Goal: Task Accomplishment & Management: Complete application form

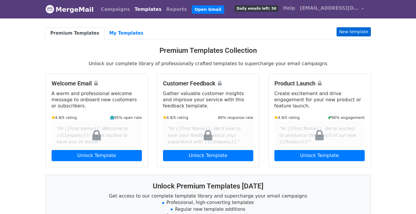
click at [347, 31] on link "New template" at bounding box center [354, 31] width 34 height 9
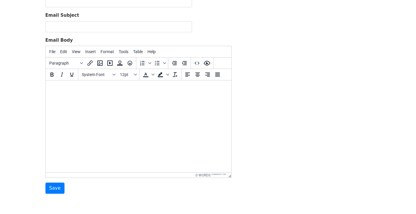
scroll to position [60, 0]
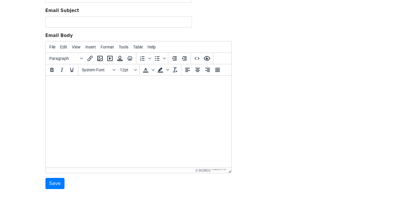
click at [91, 92] on html at bounding box center [138, 84] width 186 height 16
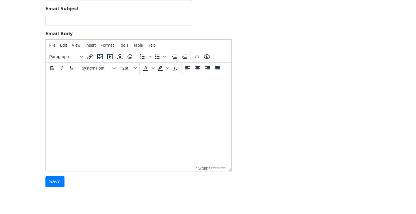
scroll to position [61, 0]
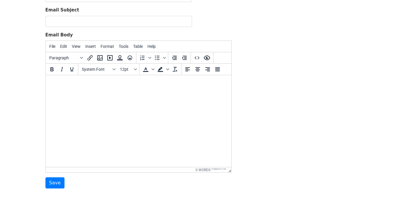
click at [50, 82] on body at bounding box center [138, 83] width 176 height 6
paste body
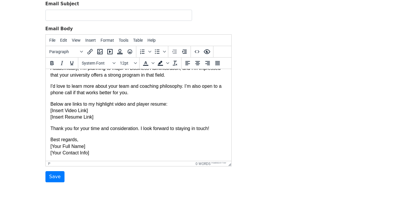
scroll to position [67, 0]
click at [84, 148] on p "Best regards, [Your Full Name] [Your Contact Info]" at bounding box center [138, 146] width 176 height 20
click at [87, 148] on p "Best regards, [Your Full Name] [Your Contact Info]" at bounding box center [138, 146] width 176 height 20
drag, startPoint x: 94, startPoint y: 153, endPoint x: 49, endPoint y: 154, distance: 44.6
click at [49, 154] on html "Dear Coach, I hope this message finds you well. I've had a strong interest in y…" at bounding box center [138, 75] width 186 height 172
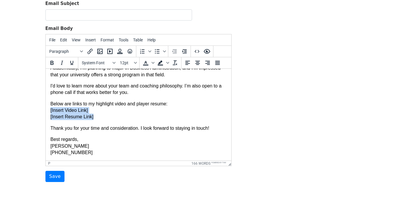
drag, startPoint x: 98, startPoint y: 116, endPoint x: 49, endPoint y: 110, distance: 49.7
click at [49, 110] on html "Dear Coach, I hope this message finds you well. I've had a strong interest in y…" at bounding box center [138, 75] width 186 height 172
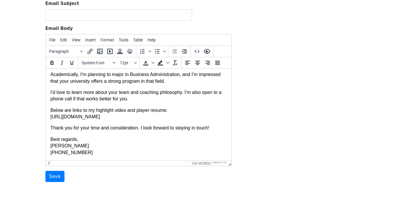
scroll to position [78, 0]
click at [112, 117] on p "Below are links to my highlight video and player resume: https://youtu.be/hyd2y…" at bounding box center [138, 113] width 176 height 13
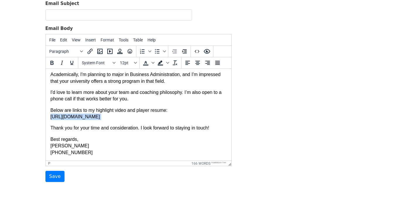
click at [112, 117] on p "Below are links to my highlight video and player resume: https://youtu.be/hyd2y…" at bounding box center [138, 113] width 176 height 13
click at [147, 179] on form "Template Name Email Subject Email Body File Edit View Insert Format Tools Table…" at bounding box center [138, 79] width 186 height 206
click at [154, 116] on p "Below are links to my highlight video and player resume: https://youtu.be/hyd2y…" at bounding box center [138, 113] width 176 height 13
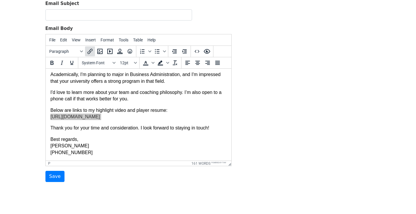
drag, startPoint x: 55, startPoint y: 0, endPoint x: 91, endPoint y: 52, distance: 63.3
click at [91, 52] on icon "Insert/edit link" at bounding box center [90, 51] width 7 height 7
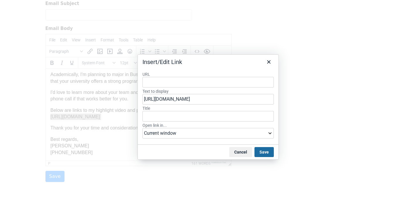
click at [261, 151] on button "Save" at bounding box center [264, 152] width 19 height 10
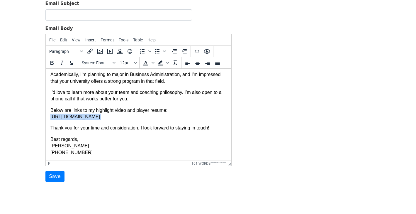
click at [167, 115] on p "Below are links to my highlight video and player resume: https://youtu.be/hyd2y…" at bounding box center [138, 113] width 176 height 13
click at [152, 115] on p "Below are links to my highlight video and player resume: https://youtu.be/hyd2y…" at bounding box center [138, 113] width 176 height 13
click at [89, 49] on icon "Insert/edit link" at bounding box center [90, 51] width 7 height 7
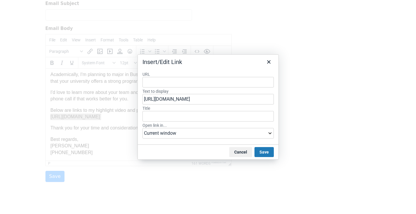
type input "https://youtu.be/hyd2y1P_Els?si=8COPBmObho_43GdS"
click at [262, 152] on button "Save" at bounding box center [264, 152] width 19 height 10
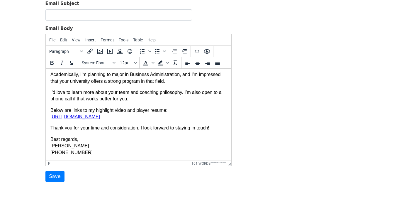
click at [182, 125] on body "Dear Coach, I hope this message finds you well. I've had a strong interest in y…" at bounding box center [138, 78] width 176 height 156
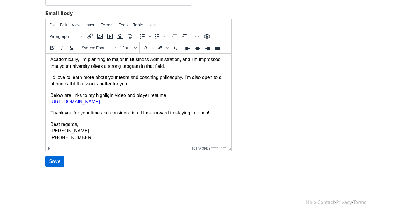
scroll to position [82, 0]
click at [53, 158] on input "Save" at bounding box center [54, 161] width 19 height 11
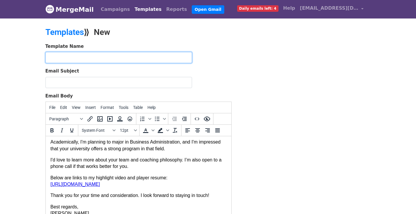
click at [190, 56] on input "text" at bounding box center [118, 57] width 147 height 11
click at [188, 56] on input "text" at bounding box center [118, 57] width 147 height 11
click at [187, 56] on input "text" at bounding box center [118, 57] width 147 height 11
click at [121, 55] on input "text" at bounding box center [118, 57] width 147 height 11
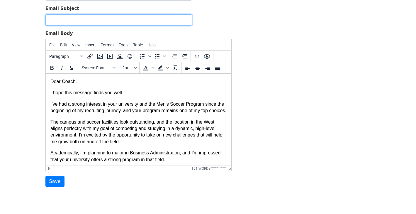
scroll to position [57, 0]
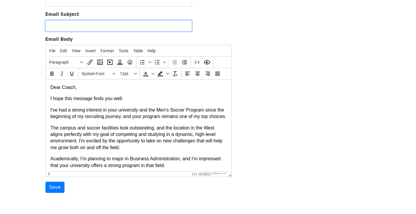
paste input "Interest in Your Men's Soccer Program"
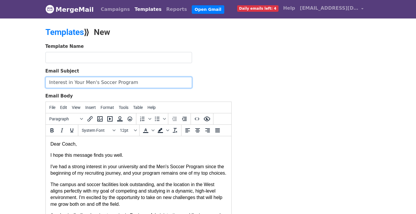
scroll to position [0, 0]
type input "Interest in Your Men's Soccer Program"
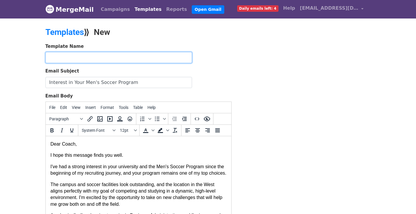
click at [118, 57] on input "text" at bounding box center [118, 57] width 147 height 11
click at [186, 57] on input "text" at bounding box center [118, 57] width 147 height 11
click at [118, 52] on input "text" at bounding box center [118, 57] width 147 height 11
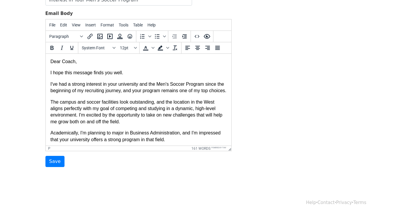
scroll to position [82, 0]
click at [54, 162] on input "Save" at bounding box center [54, 161] width 19 height 11
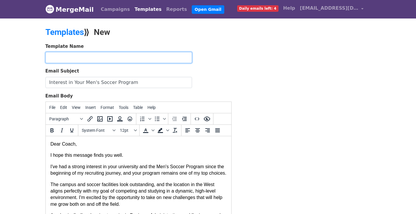
paste input "WINGER/STRIKER/CAM-MLSNEXT SF GLENS ACADEMY"
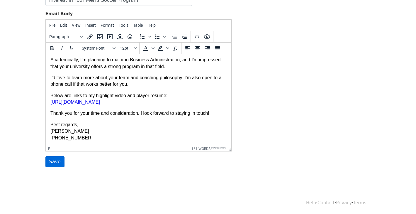
scroll to position [78, 0]
type input "WINGER/STRIKER/CAM-MLSNEXT SF GLENS ACADEMY"
click at [57, 163] on input "Save" at bounding box center [54, 161] width 19 height 11
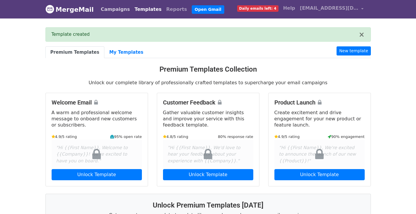
click at [117, 9] on link "Campaigns" at bounding box center [116, 10] width 34 height 12
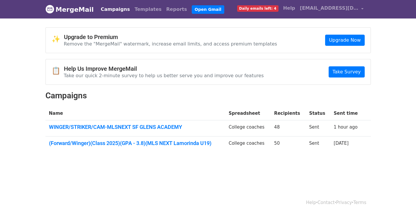
click at [267, 9] on span "Daily emails left: 4" at bounding box center [257, 8] width 41 height 6
click at [166, 128] on link "WINGER/STRIKER/CAM-MLSNEXT SF GLENS ACADEMY" at bounding box center [135, 127] width 173 height 6
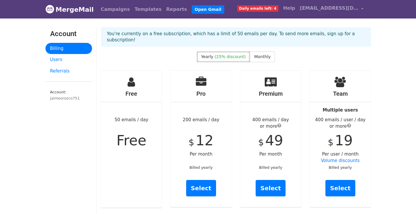
click at [138, 143] on div "Free 50 emails / day Free" at bounding box center [131, 139] width 61 height 137
